Goal: Check status: Check status

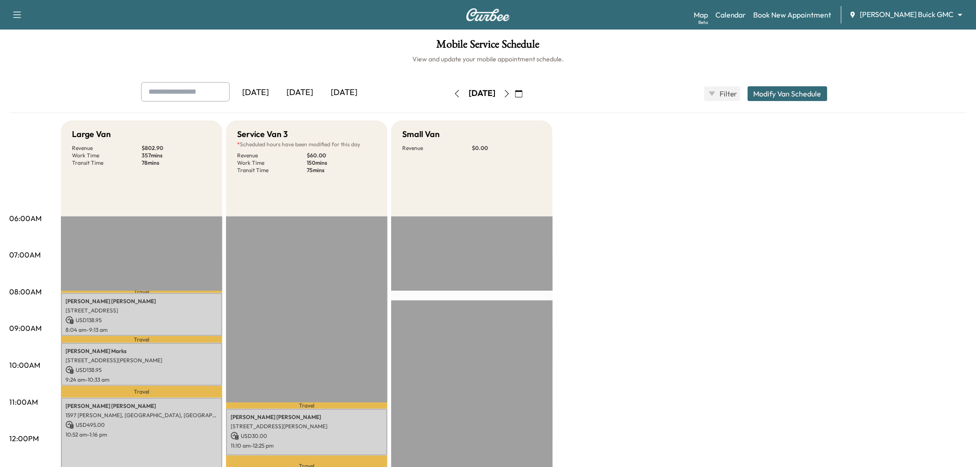
click at [351, 94] on div "[DATE]" at bounding box center [344, 92] width 44 height 21
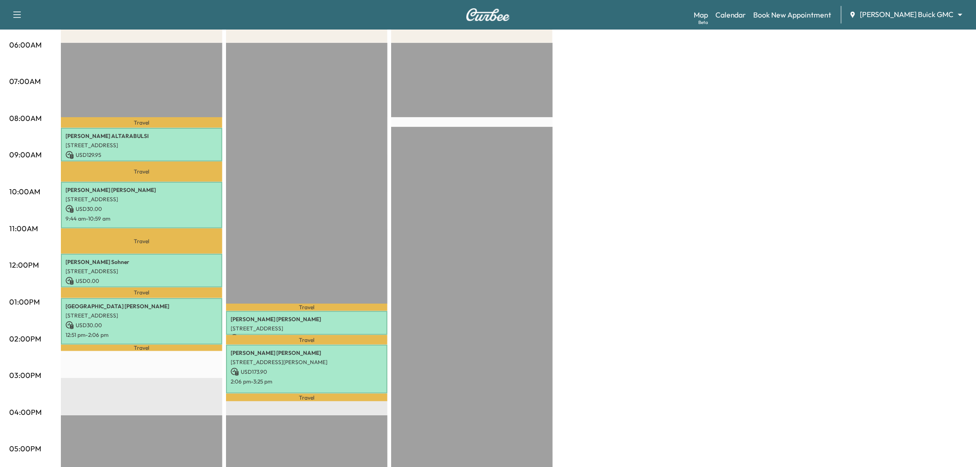
scroll to position [173, 0]
click at [308, 318] on p "Kevin Telfer" at bounding box center [307, 319] width 152 height 7
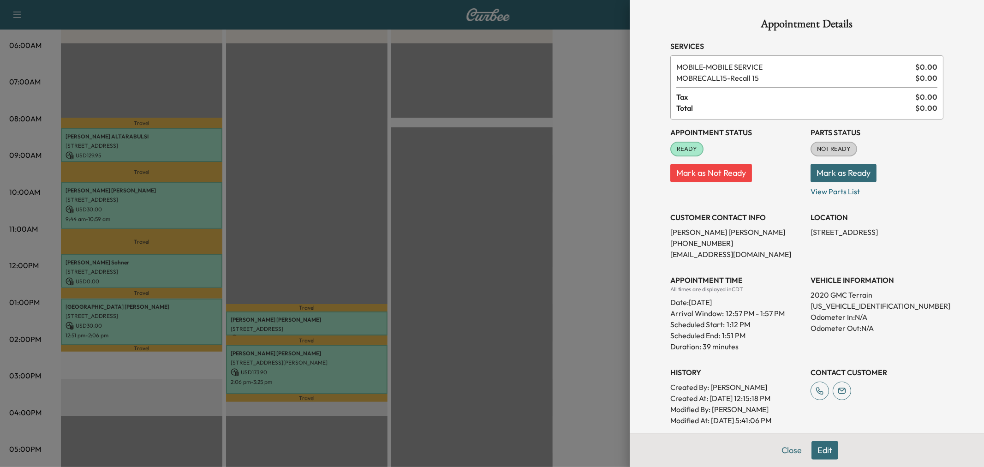
drag, startPoint x: 308, startPoint y: 318, endPoint x: 353, endPoint y: 271, distance: 65.2
click at [353, 271] on div at bounding box center [492, 233] width 984 height 467
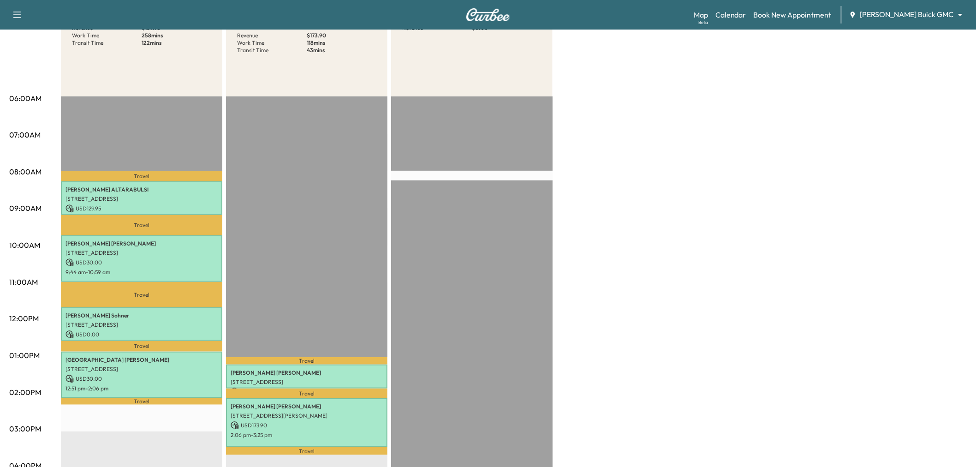
scroll to position [120, 0]
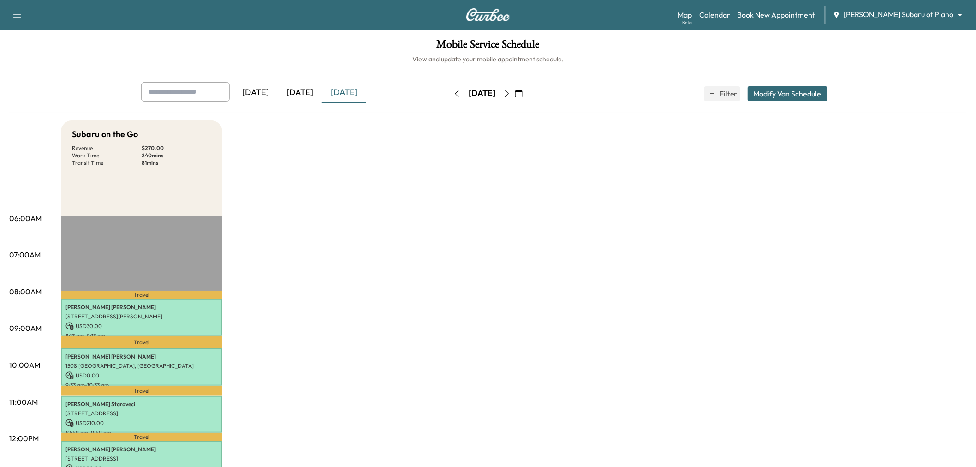
click at [340, 94] on div "[DATE]" at bounding box center [344, 92] width 44 height 21
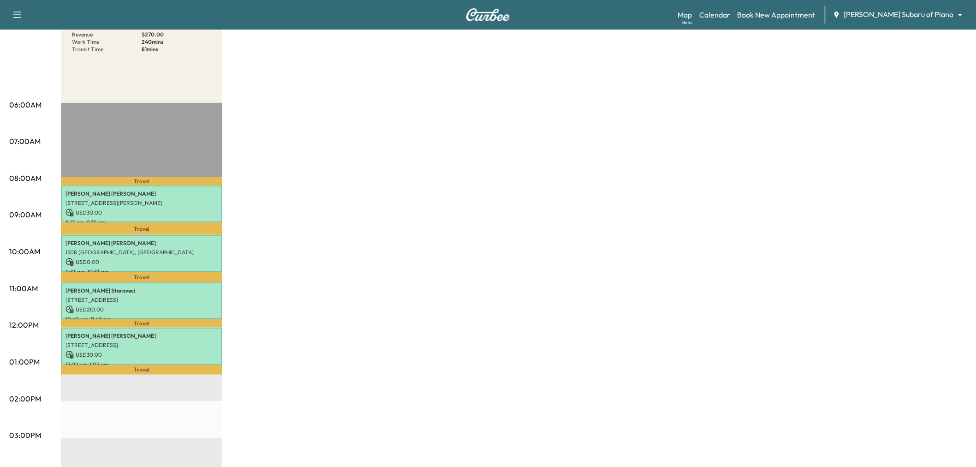
scroll to position [108, 0]
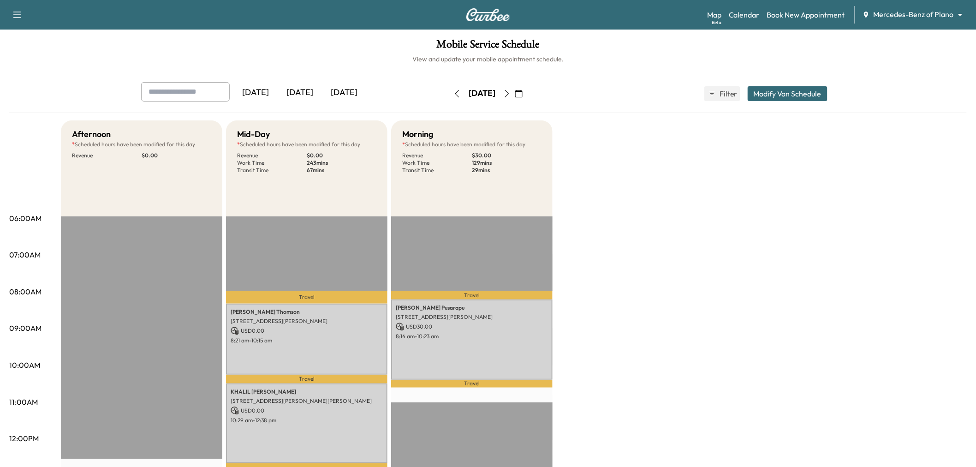
click at [351, 90] on div "[DATE]" at bounding box center [344, 92] width 44 height 21
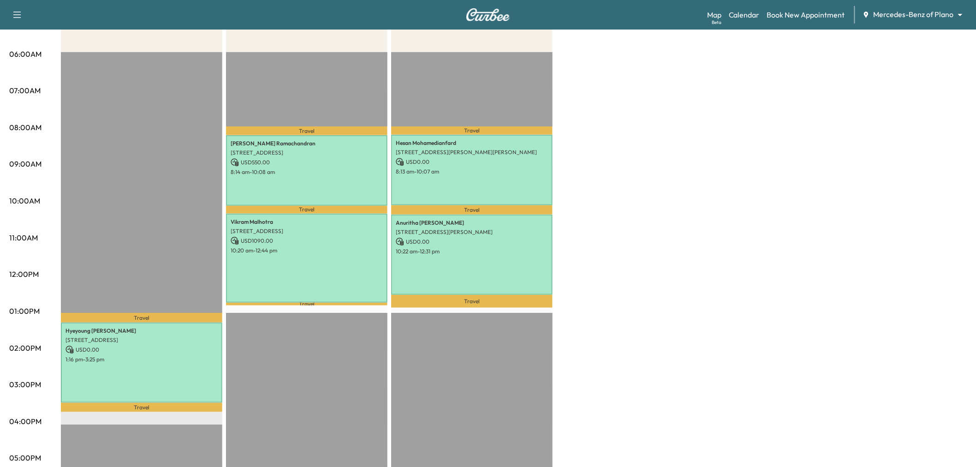
scroll to position [164, 0]
click at [623, 284] on div "Afternoon * Scheduled hours have been modified for this day Revenue $ 0.00 Work…" at bounding box center [514, 303] width 906 height 692
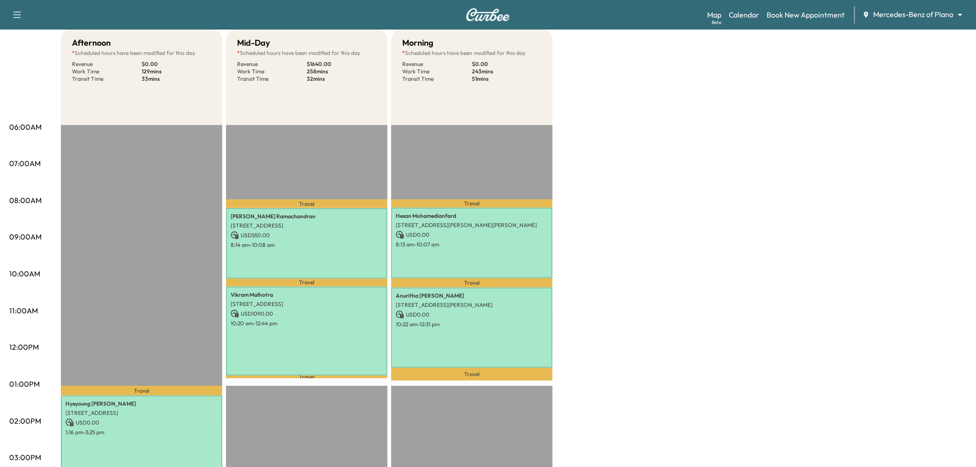
scroll to position [87, 0]
